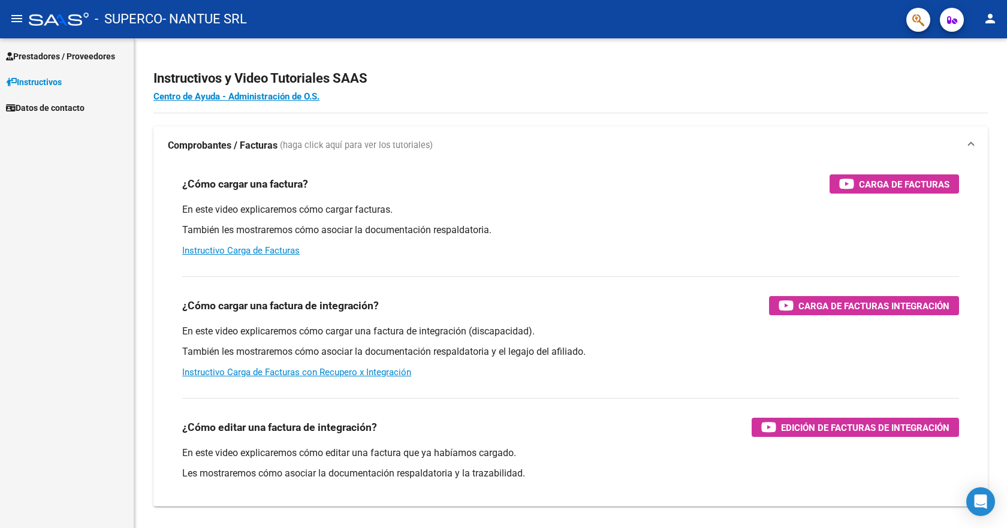
click at [53, 52] on span "Prestadores / Proveedores" at bounding box center [60, 56] width 109 height 13
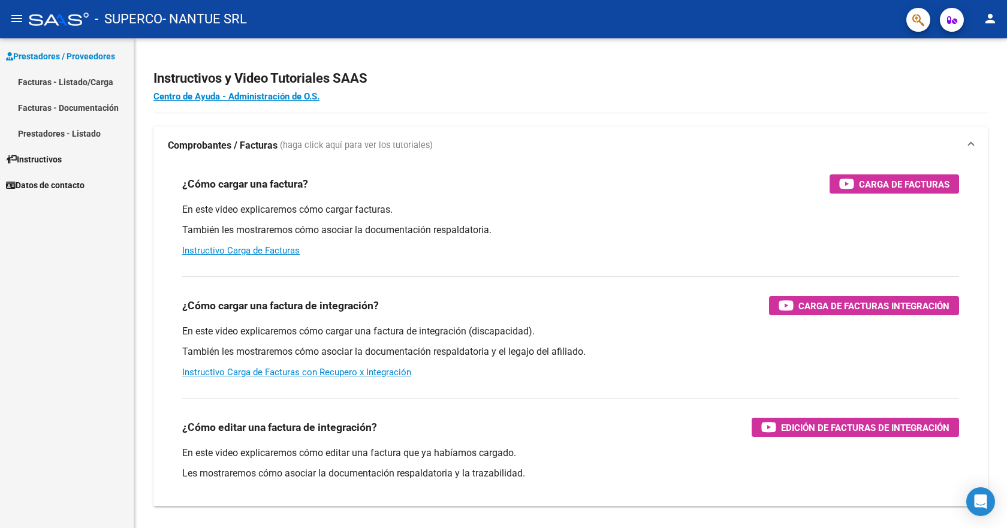
click at [63, 103] on link "Facturas - Documentación" at bounding box center [67, 108] width 134 height 26
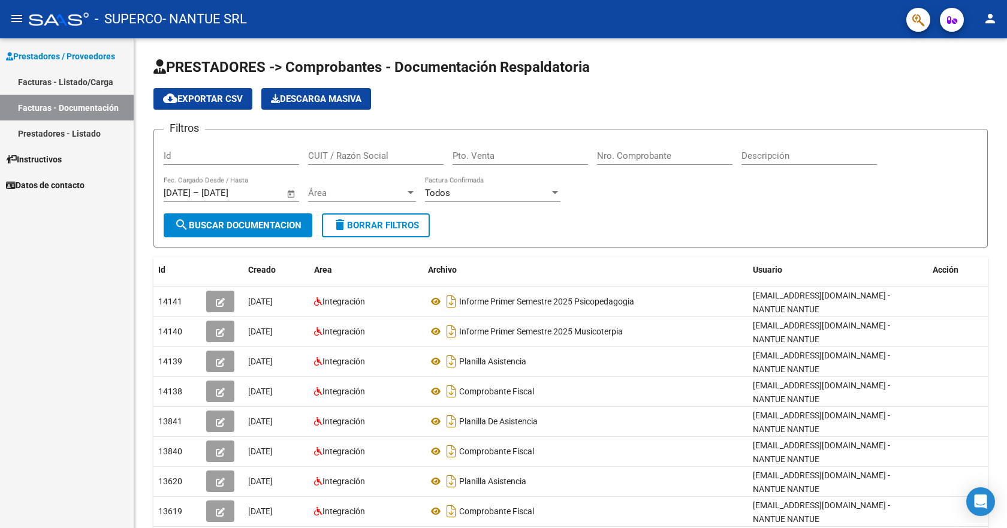
click at [65, 80] on link "Facturas - Listado/Carga" at bounding box center [67, 82] width 134 height 26
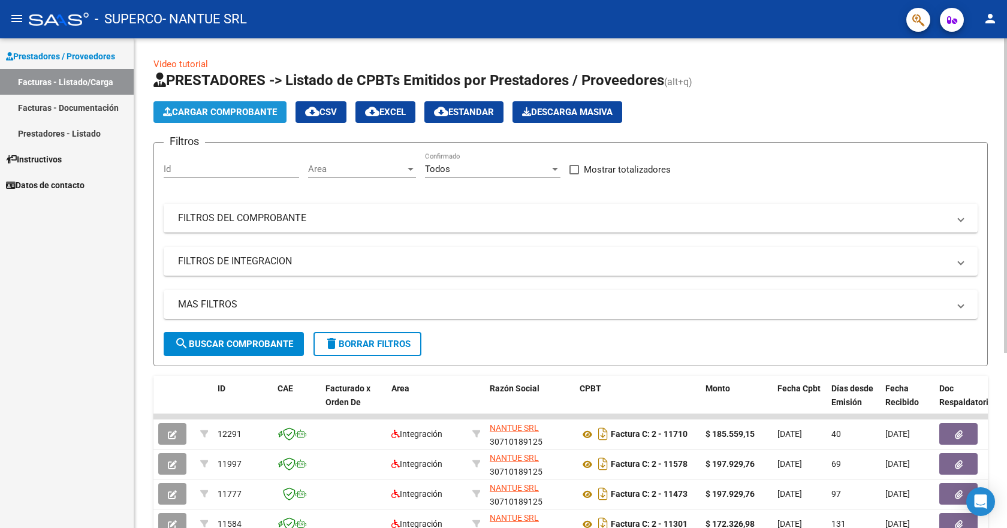
click at [210, 111] on span "Cargar Comprobante" at bounding box center [220, 112] width 114 height 11
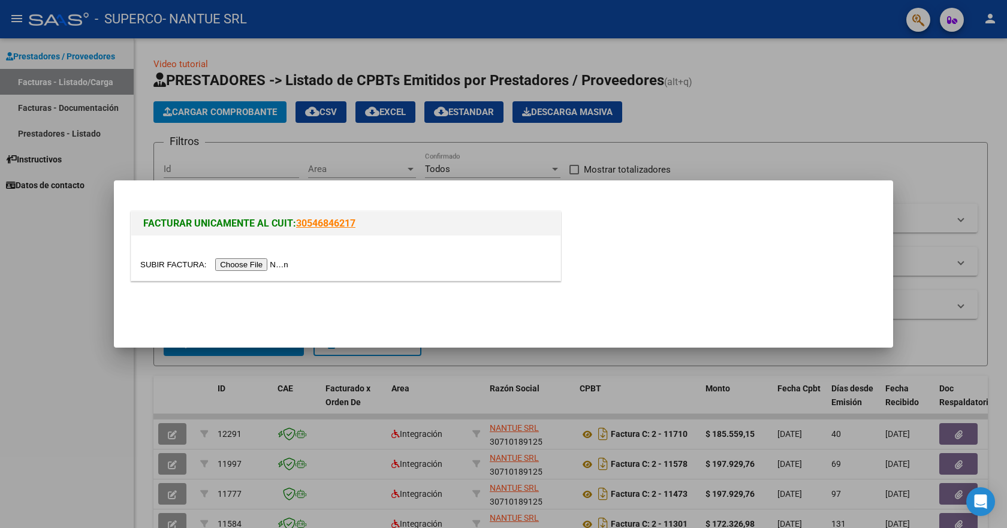
click at [264, 266] on input "file" at bounding box center [216, 264] width 152 height 13
click at [260, 261] on input "file" at bounding box center [216, 264] width 152 height 13
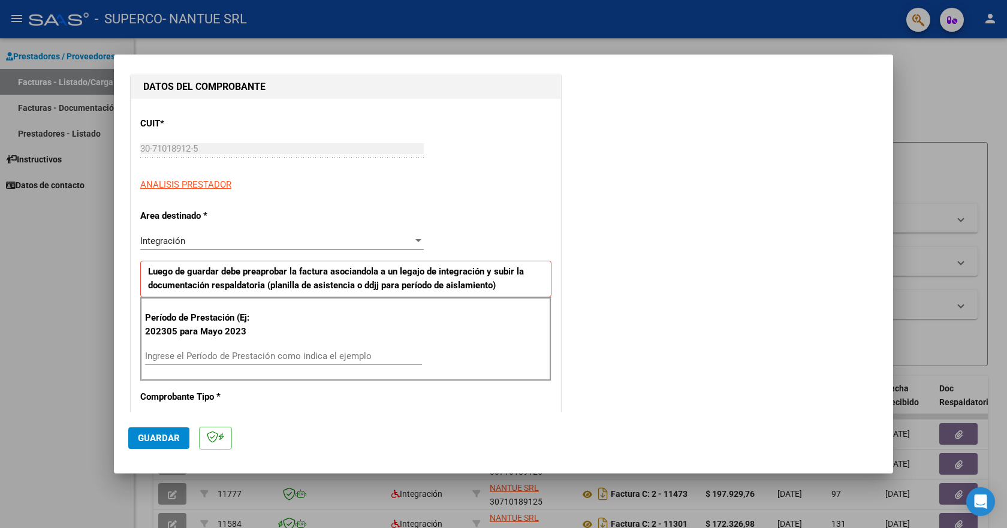
scroll to position [180, 0]
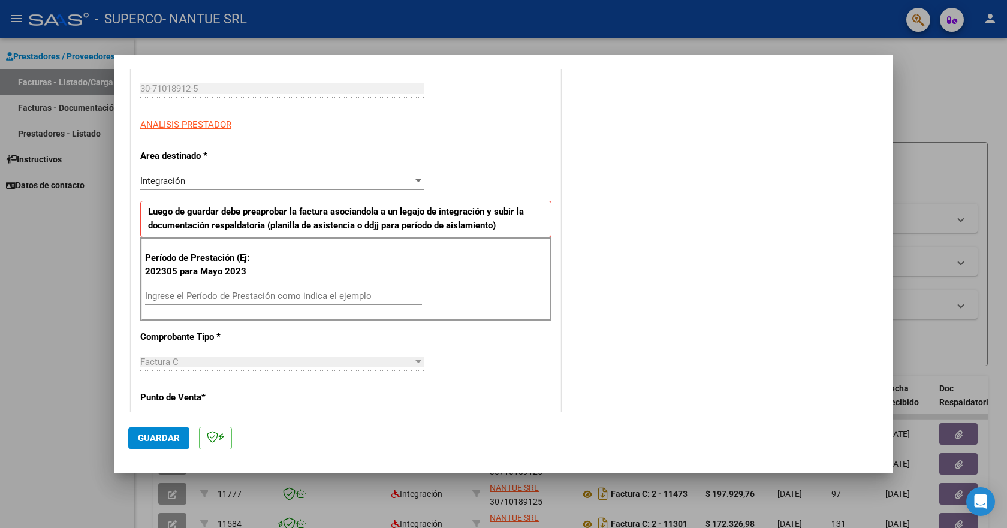
click at [175, 297] on input "Ingrese el Período de Prestación como indica el ejemplo" at bounding box center [283, 296] width 277 height 11
type input "202507"
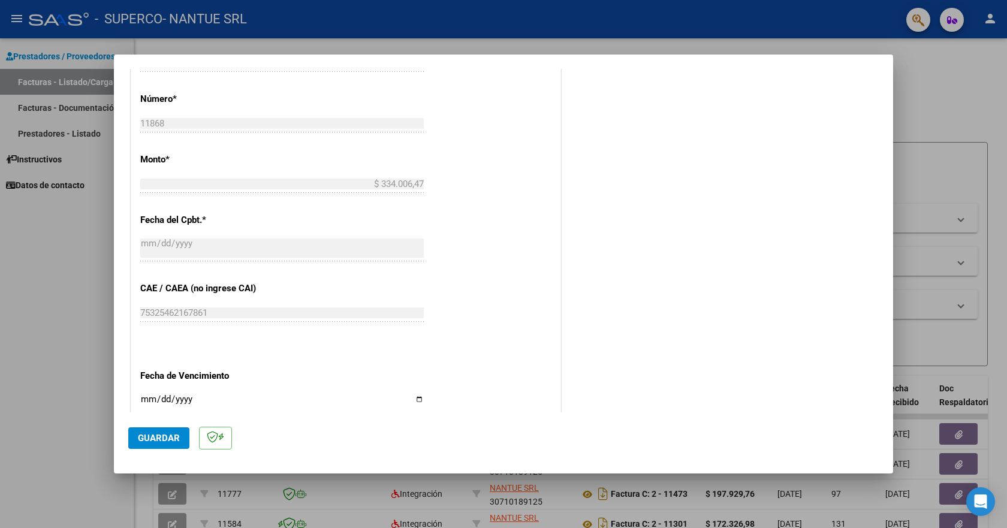
scroll to position [599, 0]
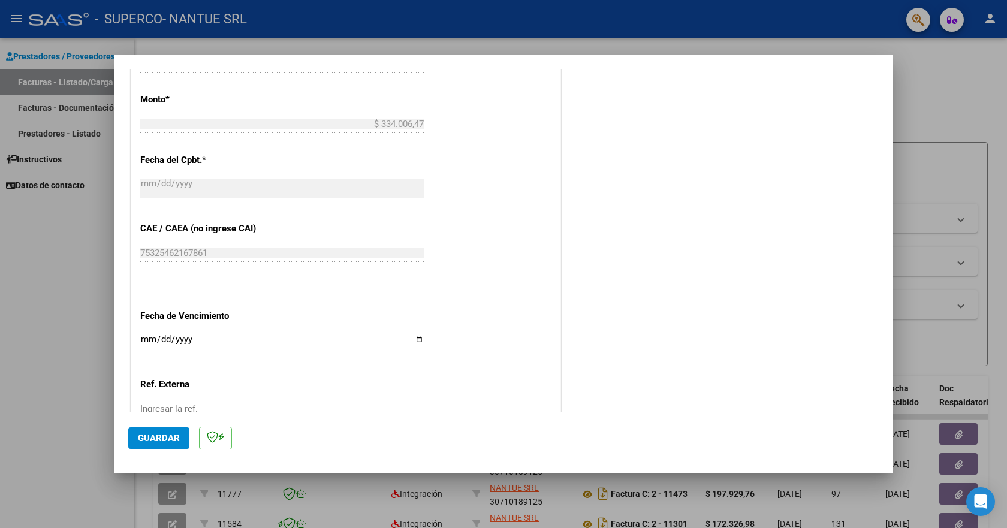
click at [144, 337] on input "Ingresar la fecha" at bounding box center [282, 343] width 284 height 19
type input "[DATE]"
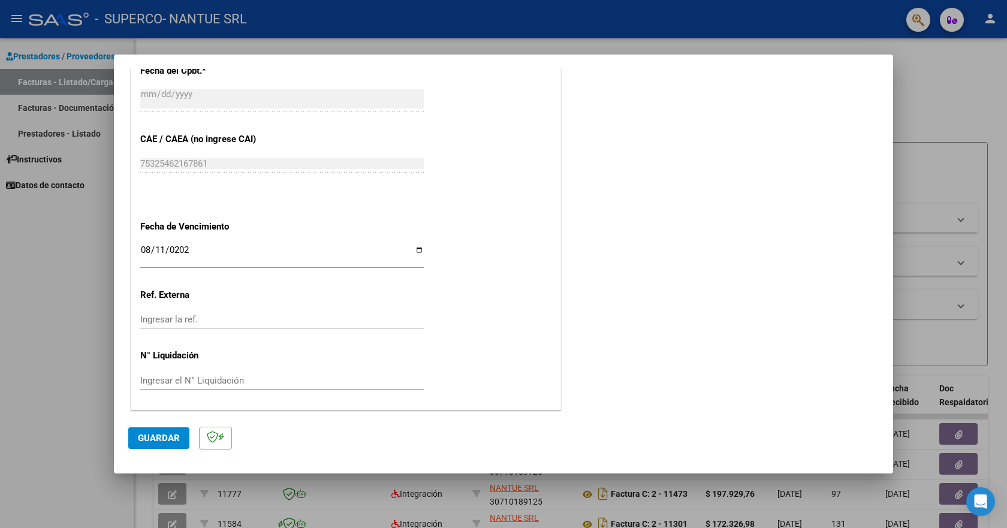
click at [152, 440] on span "Guardar" at bounding box center [159, 438] width 42 height 11
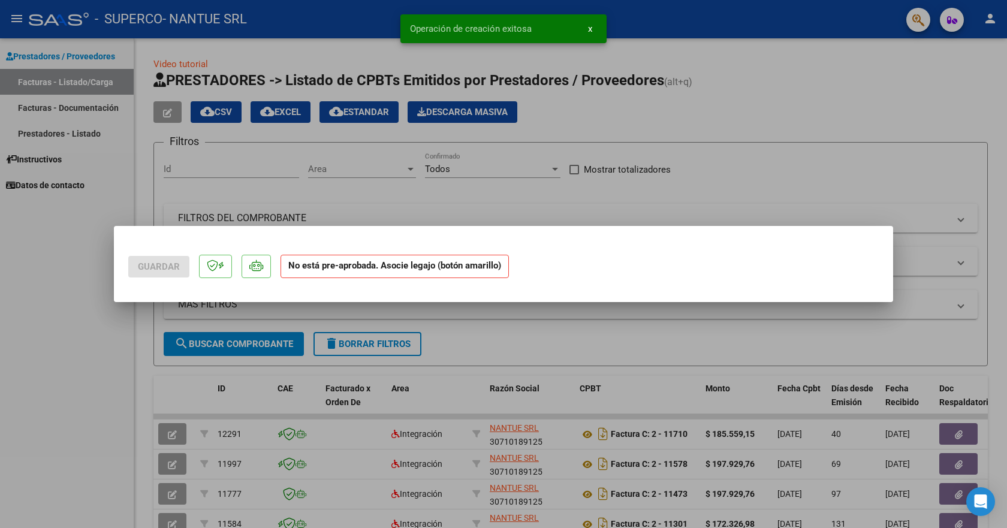
scroll to position [0, 0]
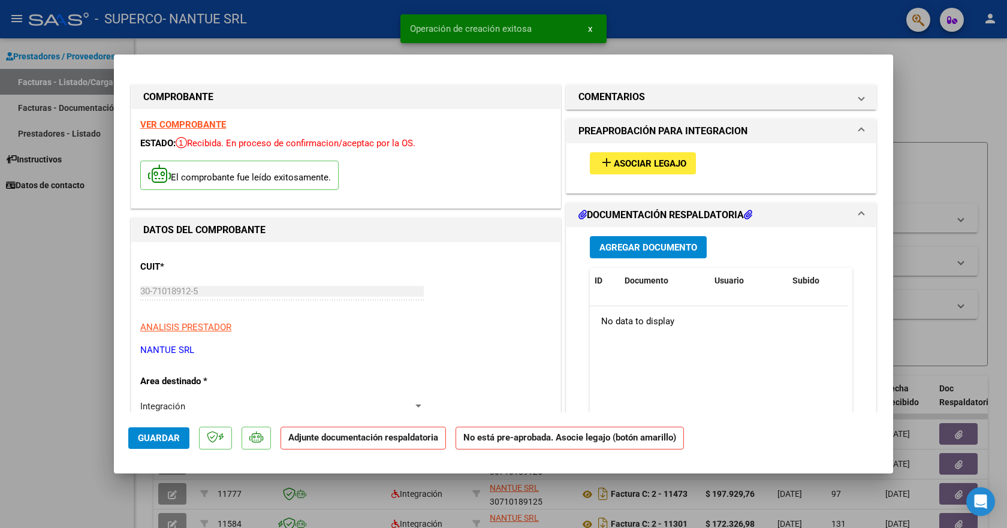
click at [628, 161] on span "Asociar Legajo" at bounding box center [650, 163] width 73 height 11
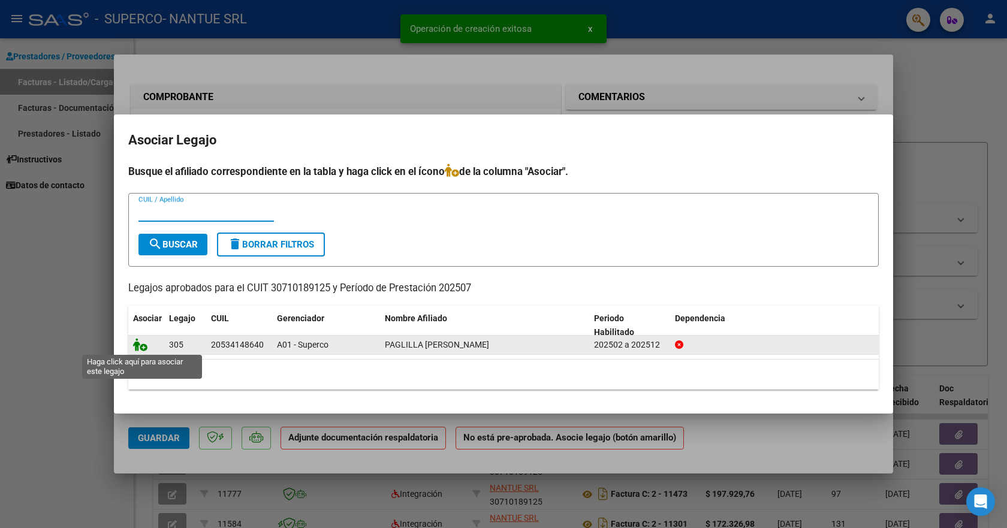
click at [135, 345] on icon at bounding box center [140, 344] width 14 height 13
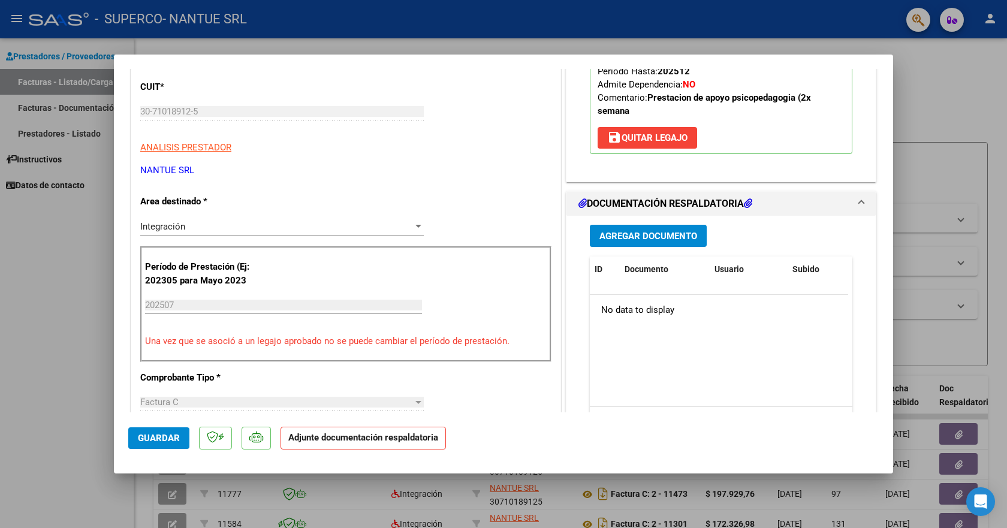
scroll to position [240, 0]
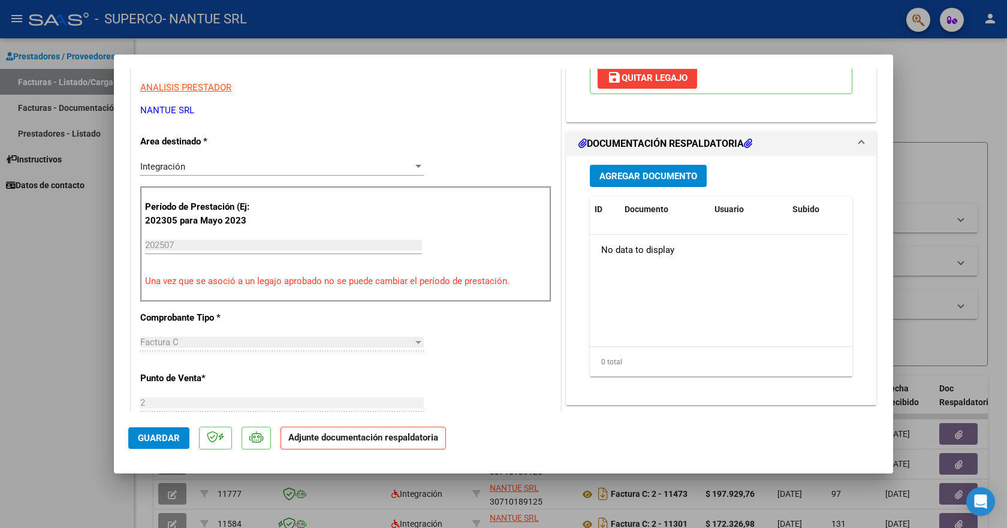
click at [635, 174] on span "Agregar Documento" at bounding box center [648, 176] width 98 height 11
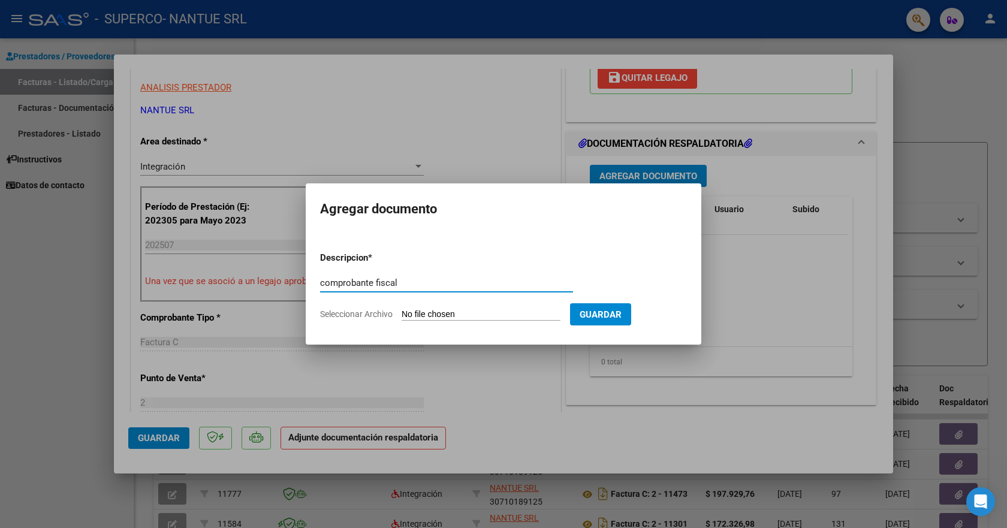
type input "comprobante fiscal"
click at [369, 317] on span "Seleccionar Archivo" at bounding box center [356, 314] width 73 height 10
click at [402, 317] on input "Seleccionar Archivo" at bounding box center [481, 314] width 159 height 11
type input "C:\fakepath\30710189125_011_00002_00011868.pdf"
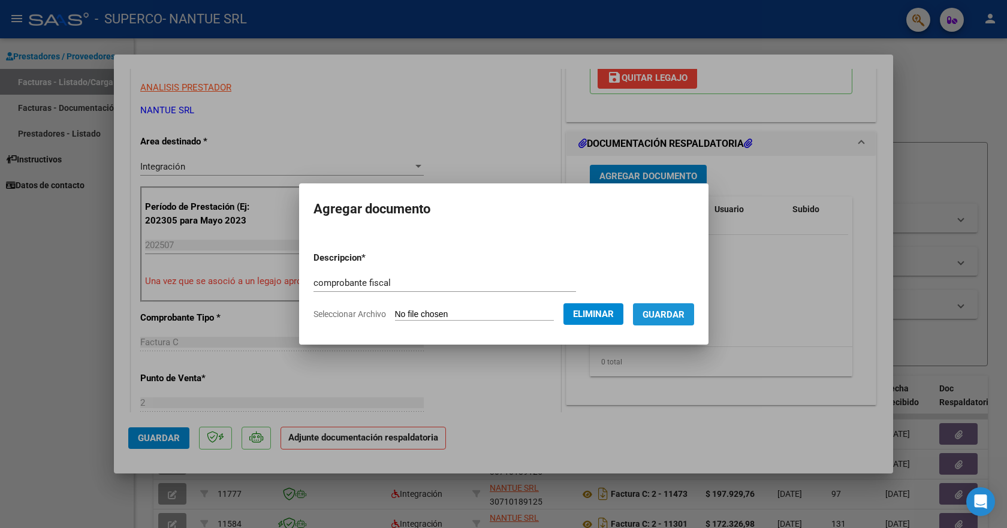
click at [668, 317] on span "Guardar" at bounding box center [664, 314] width 42 height 11
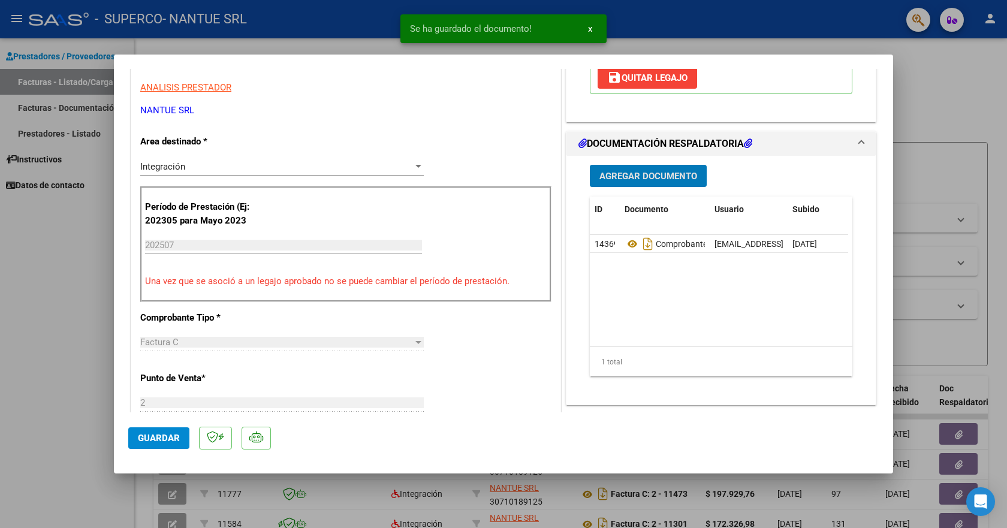
click at [643, 174] on span "Agregar Documento" at bounding box center [648, 176] width 98 height 11
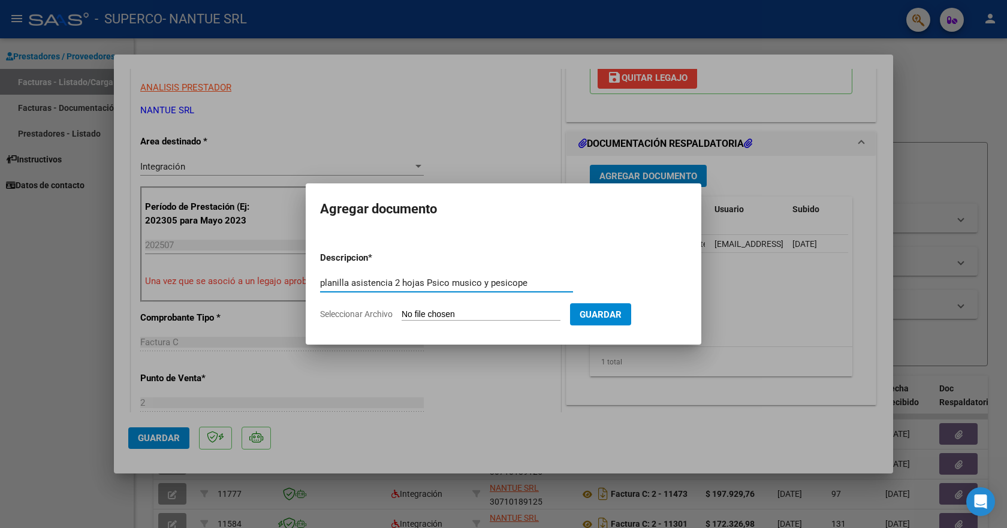
type input "planilla asistencia 2 hojas Psico musico y pesicope"
click at [339, 321] on form "Descripcion * planilla asistencia 2 hojas Psico musico y pesicope Escriba aquí …" at bounding box center [503, 286] width 367 height 88
click at [356, 316] on span "Seleccionar Archivo" at bounding box center [356, 314] width 73 height 10
click at [402, 316] on input "Seleccionar Archivo" at bounding box center [481, 314] width 159 height 11
type input "C:\fakepath\PLANI PAGLILLA [PERSON_NAME] 2025.pdf"
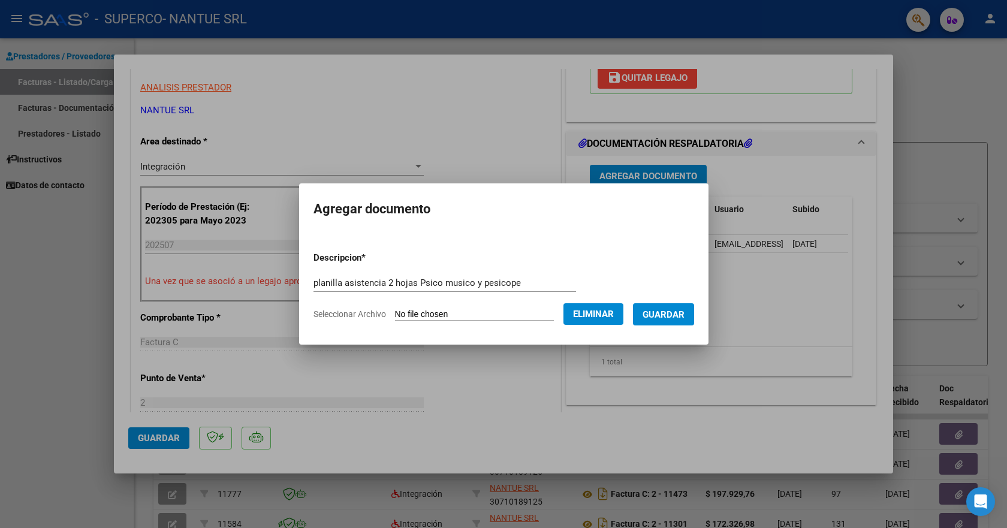
drag, startPoint x: 668, startPoint y: 318, endPoint x: 660, endPoint y: 318, distance: 8.4
click at [660, 318] on span "Guardar" at bounding box center [664, 314] width 42 height 11
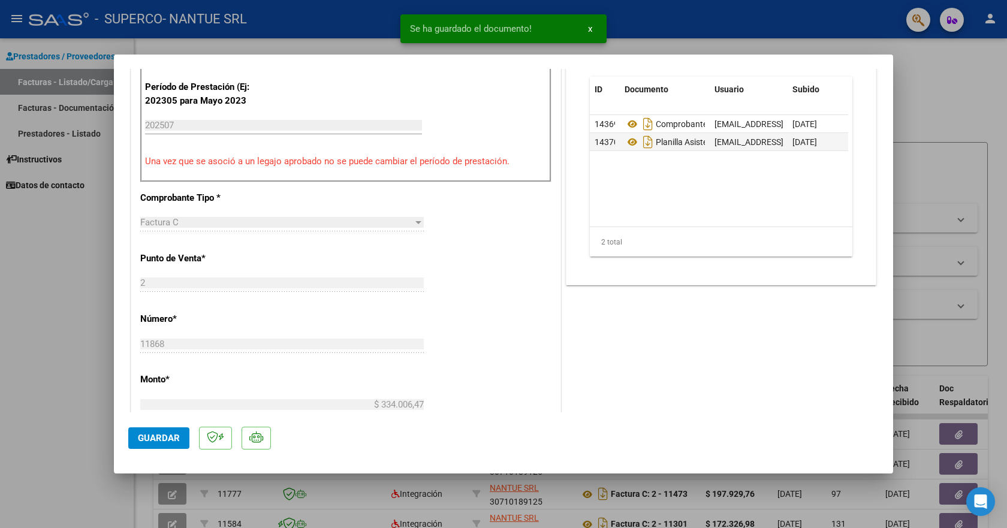
scroll to position [480, 0]
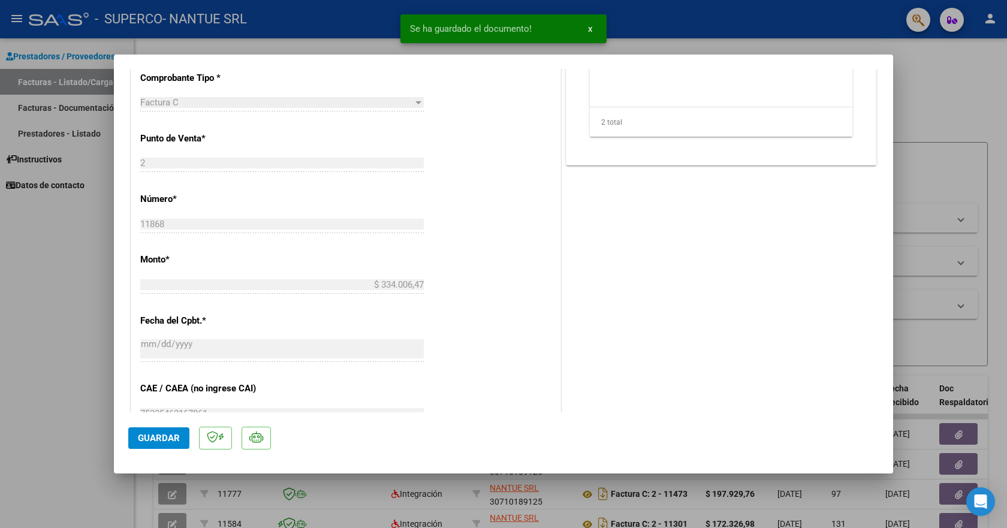
click at [170, 438] on span "Guardar" at bounding box center [159, 438] width 42 height 11
click at [590, 33] on span "x" at bounding box center [590, 28] width 4 height 11
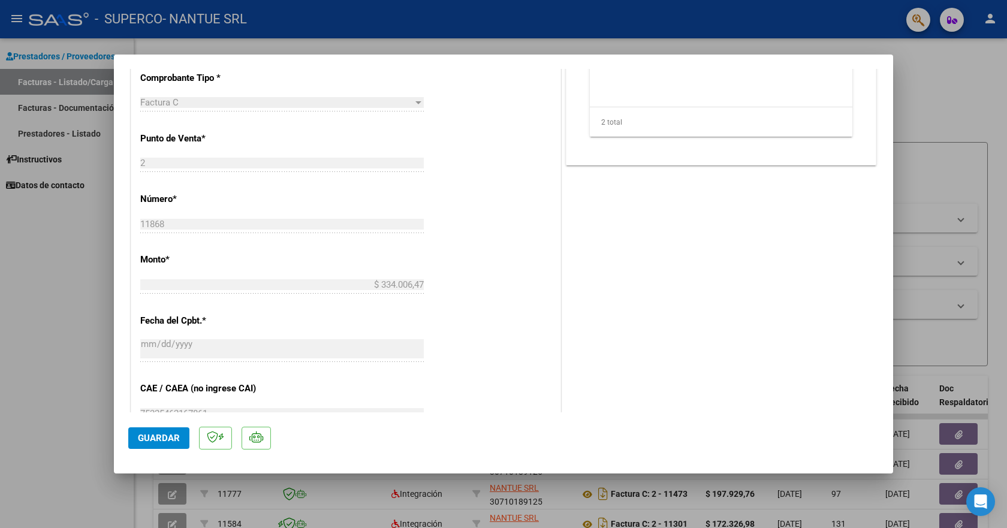
click at [936, 78] on div at bounding box center [503, 264] width 1007 height 528
type input "$ 0,00"
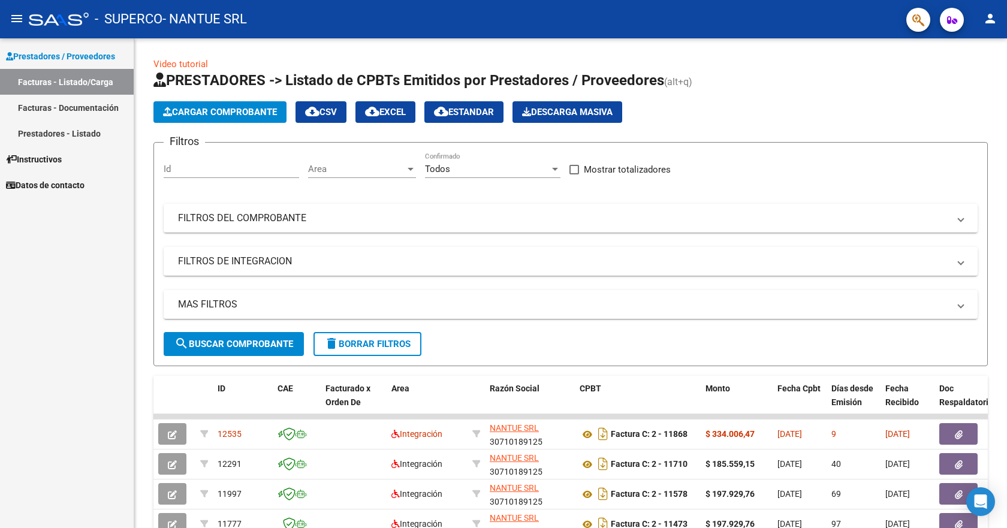
click at [46, 128] on link "Prestadores - Listado" at bounding box center [67, 133] width 134 height 26
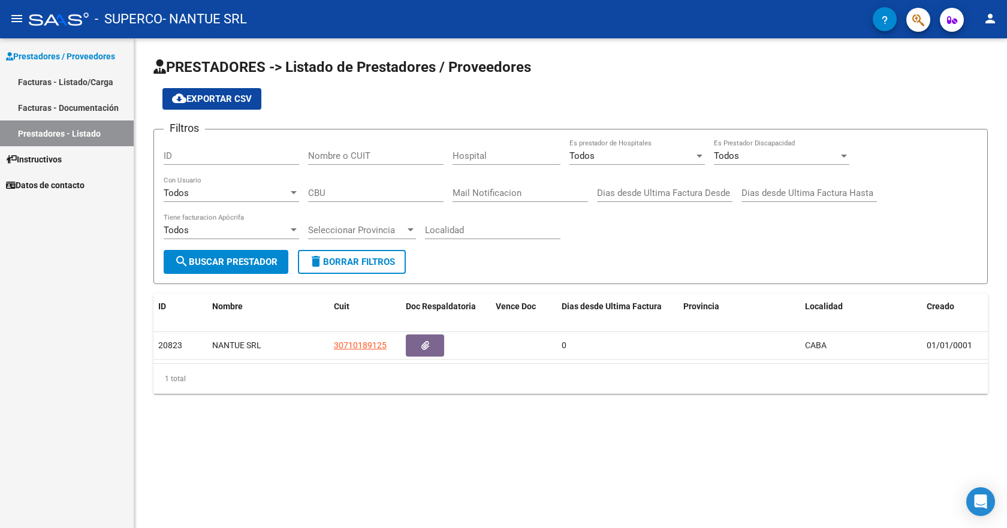
click at [79, 77] on link "Facturas - Listado/Carga" at bounding box center [67, 82] width 134 height 26
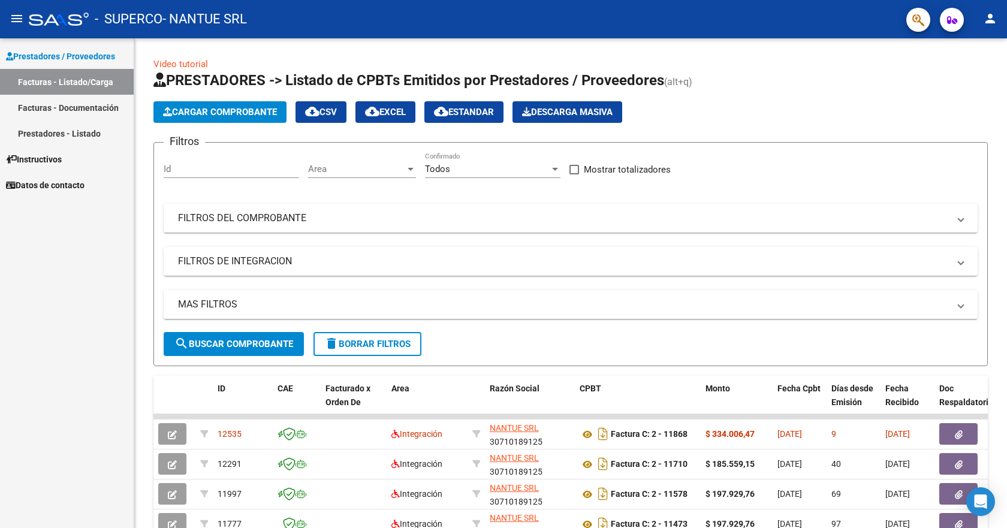
click at [988, 15] on mat-icon "person" at bounding box center [990, 18] width 14 height 14
click at [976, 79] on button "exit_to_app Salir" at bounding box center [965, 79] width 73 height 29
